Goal: Use online tool/utility: Utilize a website feature to perform a specific function

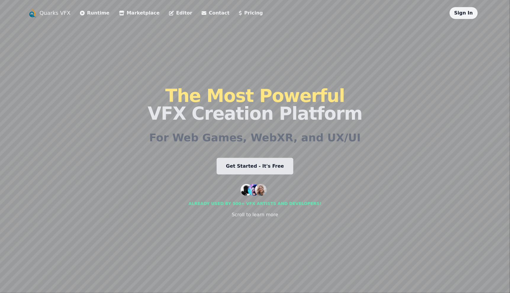
drag, startPoint x: 152, startPoint y: 67, endPoint x: 109, endPoint y: 83, distance: 46.2
click at [136, 71] on div "Quarks VFX Runtime Marketplace Editor Contact Pricing Sign In The Most Powerful…" at bounding box center [255, 146] width 455 height 279
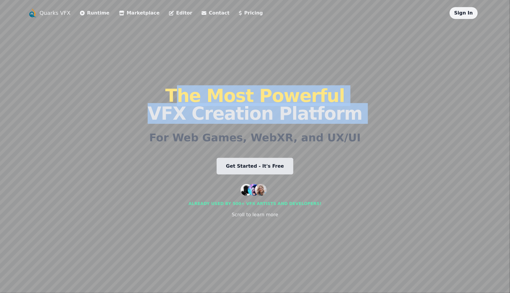
drag, startPoint x: 100, startPoint y: 99, endPoint x: 186, endPoint y: 170, distance: 111.9
click at [184, 171] on div "Quarks VFX Runtime Marketplace Editor Contact Pricing Sign In The Most Powerful…" at bounding box center [255, 146] width 455 height 279
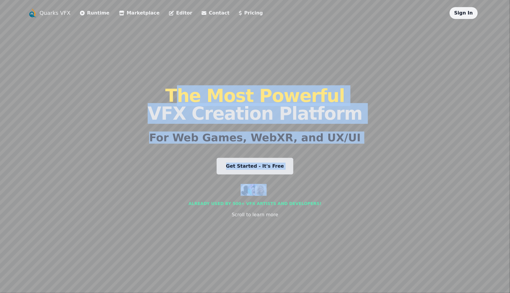
click at [127, 129] on div "Quarks VFX Runtime Marketplace Editor Contact Pricing Sign In The Most Powerful…" at bounding box center [255, 146] width 455 height 279
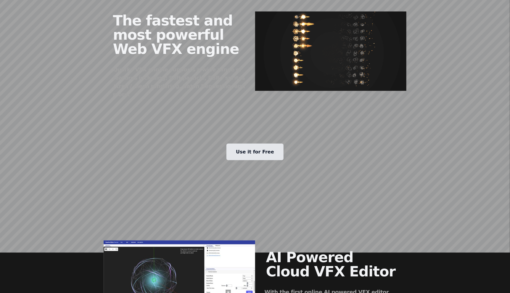
scroll to position [267, 0]
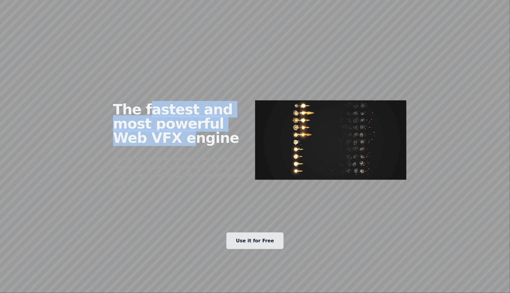
drag, startPoint x: 159, startPoint y: 122, endPoint x: 190, endPoint y: 146, distance: 38.8
click at [188, 145] on h2 "The fastest and most powerful Web VFX engine" at bounding box center [179, 123] width 133 height 43
click at [191, 144] on h2 "The fastest and most powerful Web VFX engine" at bounding box center [179, 123] width 133 height 43
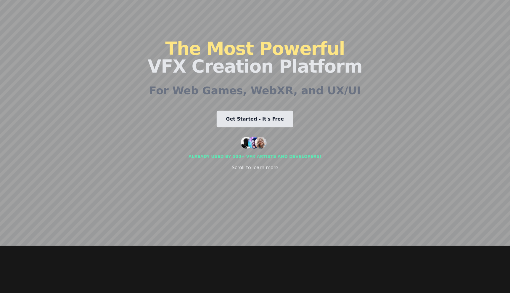
scroll to position [0, 0]
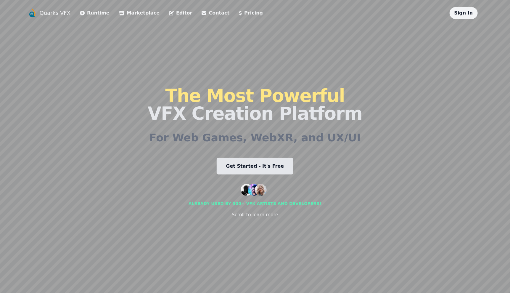
click at [93, 13] on link "Runtime" at bounding box center [95, 12] width 30 height 7
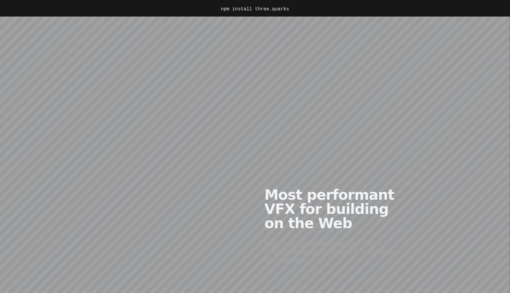
scroll to position [355, 0]
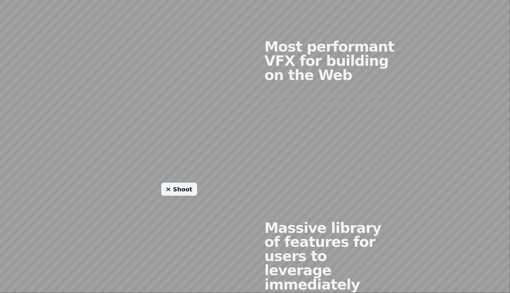
click at [203, 81] on div at bounding box center [180, 72] width 152 height 143
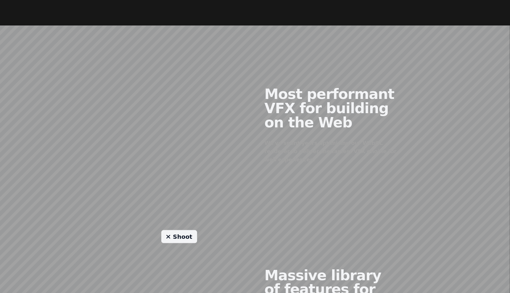
scroll to position [267, 0]
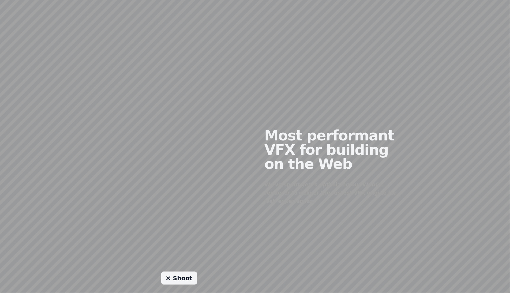
drag, startPoint x: 198, startPoint y: 172, endPoint x: 228, endPoint y: 166, distance: 30.0
click at [228, 166] on div at bounding box center [180, 161] width 152 height 143
click at [202, 182] on div at bounding box center [180, 161] width 152 height 143
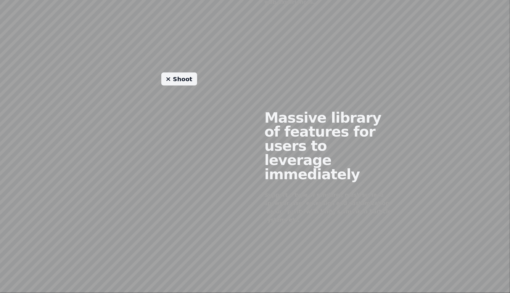
scroll to position [474, 0]
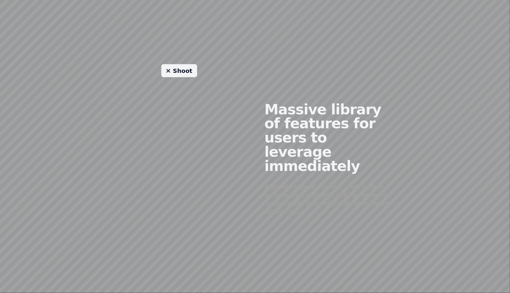
click at [180, 64] on link "Shoot" at bounding box center [179, 70] width 36 height 13
click at [186, 66] on link "Shoot" at bounding box center [179, 70] width 36 height 13
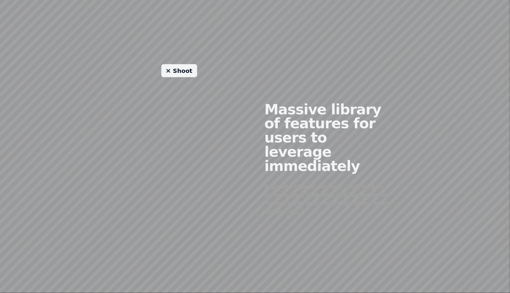
click at [183, 64] on link "Shoot" at bounding box center [179, 70] width 36 height 13
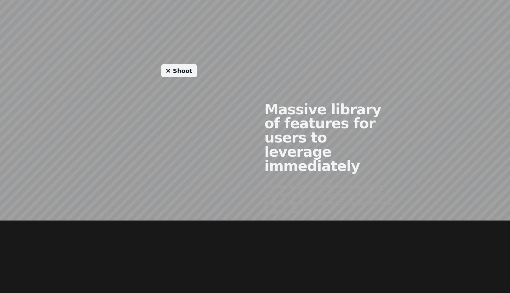
scroll to position [355, 0]
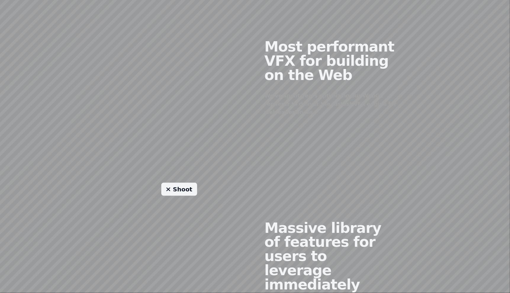
click at [184, 183] on link "Shoot" at bounding box center [179, 189] width 36 height 13
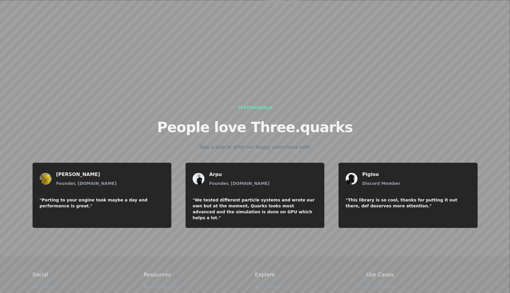
scroll to position [507, 0]
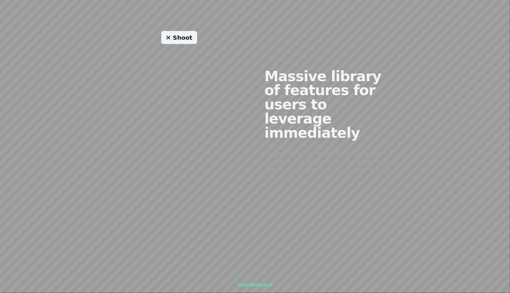
click at [142, 84] on div "Shoot" at bounding box center [180, 121] width 152 height 180
click at [176, 33] on link "Shoot" at bounding box center [179, 37] width 36 height 13
click at [177, 33] on link "Shoot" at bounding box center [179, 37] width 36 height 13
drag, startPoint x: 187, startPoint y: 88, endPoint x: 177, endPoint y: 92, distance: 10.9
click at [177, 92] on div "Shoot" at bounding box center [180, 121] width 152 height 180
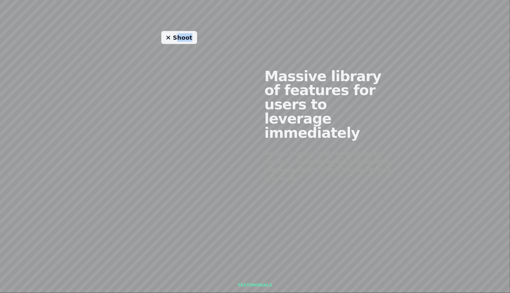
click at [177, 49] on div "Shoot" at bounding box center [180, 121] width 152 height 180
drag, startPoint x: 183, startPoint y: 27, endPoint x: 219, endPoint y: 40, distance: 38.0
click at [183, 31] on link "Shoot" at bounding box center [179, 37] width 36 height 13
click at [267, 31] on div "Massive library of features for users to leverage immediately Support 4 type of…" at bounding box center [331, 121] width 152 height 180
click at [184, 31] on link "Shoot" at bounding box center [179, 37] width 36 height 13
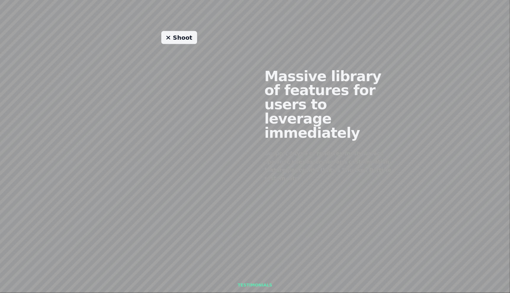
click at [184, 31] on link "Shoot" at bounding box center [179, 37] width 36 height 13
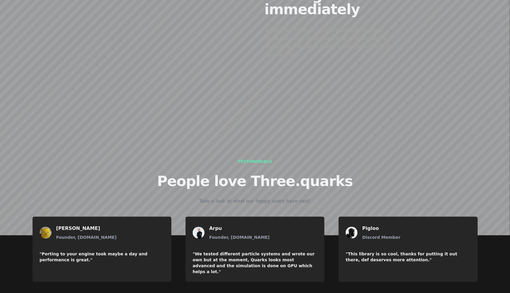
scroll to position [685, 0]
